Goal: Check status: Check status

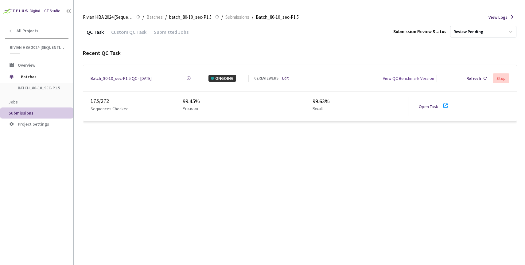
click at [127, 79] on div "Batch_80-10_sec-P1.5 QC - [DATE]" at bounding box center [121, 78] width 61 height 7
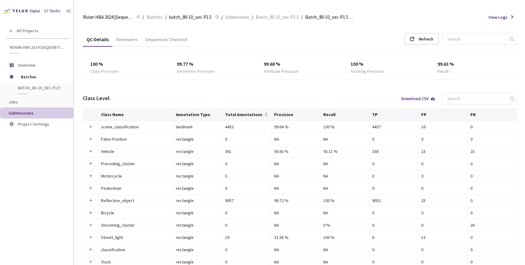
click at [133, 43] on div "Reviewers" at bounding box center [126, 41] width 29 height 10
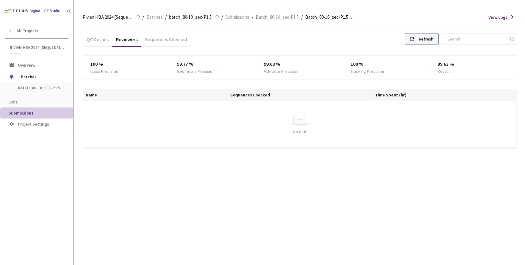
click at [433, 37] on div "Refresh" at bounding box center [426, 38] width 15 height 11
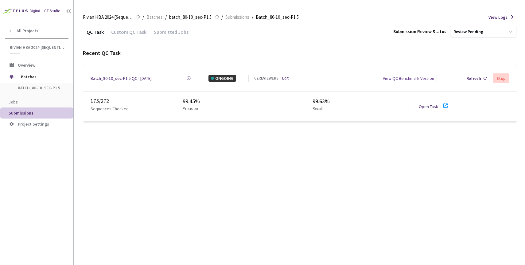
click at [426, 104] on link "Open Task" at bounding box center [428, 107] width 19 height 6
click at [129, 79] on div "Batch_80-10_sec-P1.5 QC - [DATE]" at bounding box center [121, 78] width 61 height 7
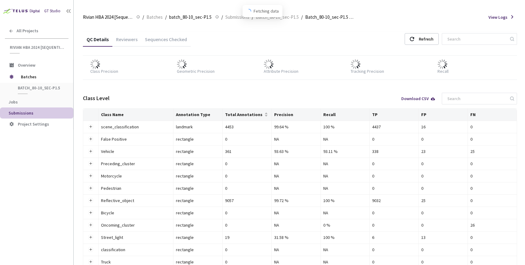
click at [125, 40] on div "Reviewers" at bounding box center [126, 41] width 29 height 10
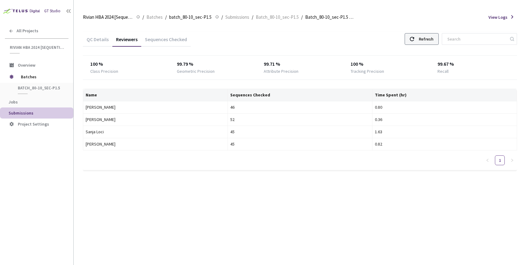
click at [429, 35] on div "Refresh" at bounding box center [421, 39] width 34 height 12
click at [414, 36] on div at bounding box center [412, 38] width 4 height 11
click at [426, 46] on div "QC Details Reviewers Sequences Checked Refresh" at bounding box center [300, 40] width 434 height 16
click at [426, 45] on div "QC Details Reviewers Sequences Checked Refresh" at bounding box center [300, 40] width 434 height 16
click at [414, 44] on div at bounding box center [412, 38] width 4 height 11
